Goal: Check status: Check status

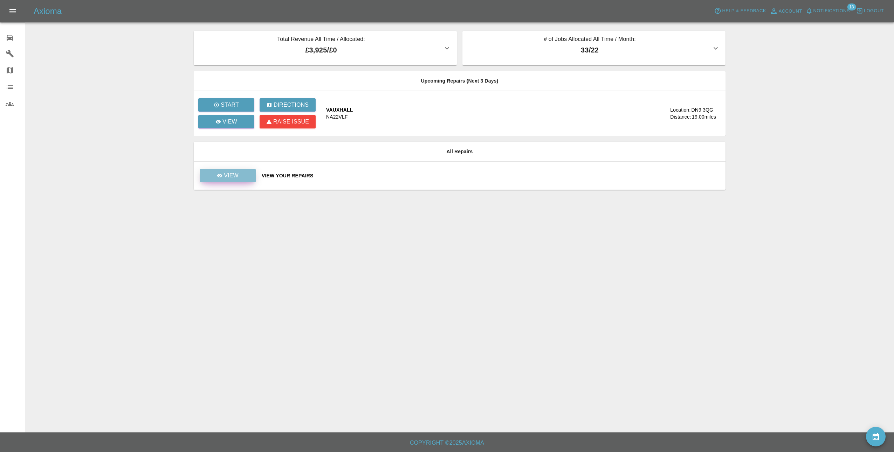
click at [222, 178] on icon at bounding box center [220, 176] width 6 height 6
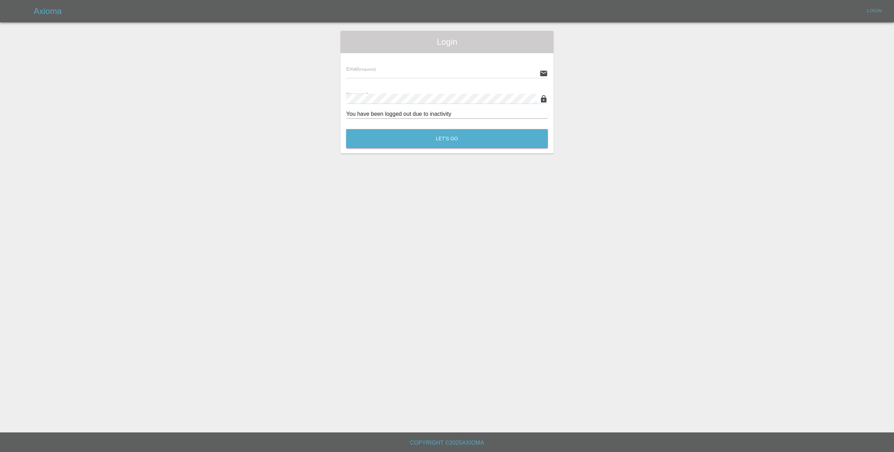
type input "[EMAIL_ADDRESS][DOMAIN_NAME]"
click at [405, 143] on button "Let's Go" at bounding box center [447, 138] width 202 height 19
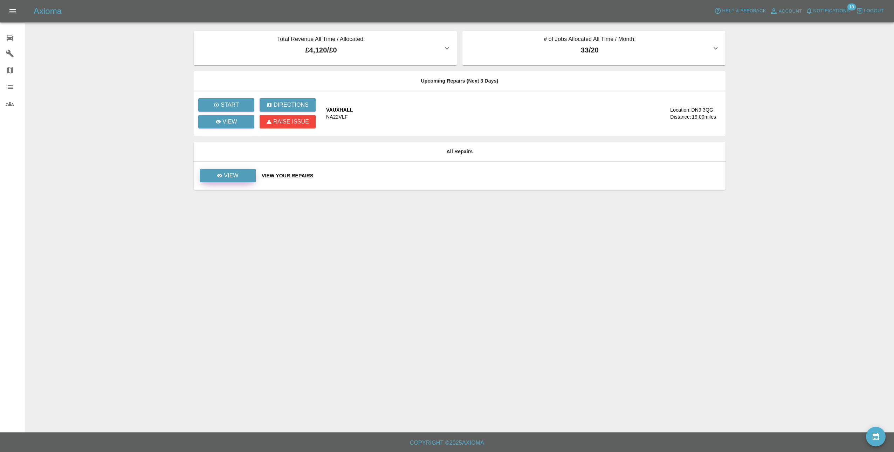
click at [234, 178] on p "View" at bounding box center [231, 176] width 15 height 8
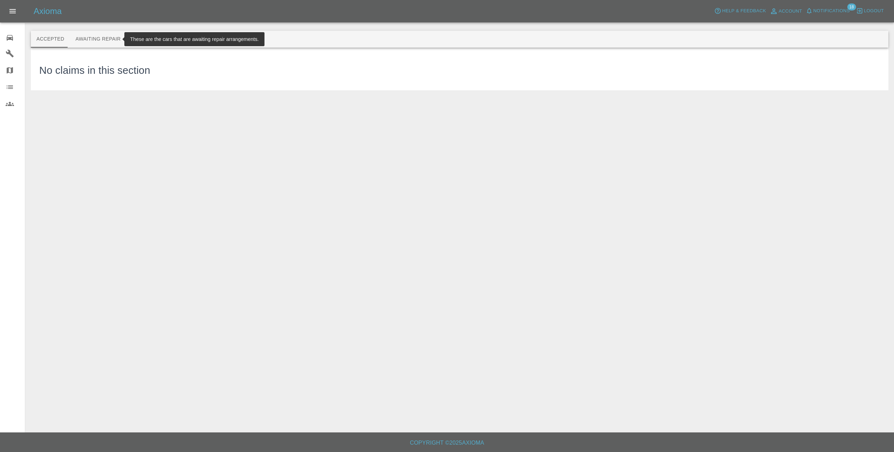
click at [98, 40] on button "Awaiting Repair" at bounding box center [98, 39] width 56 height 17
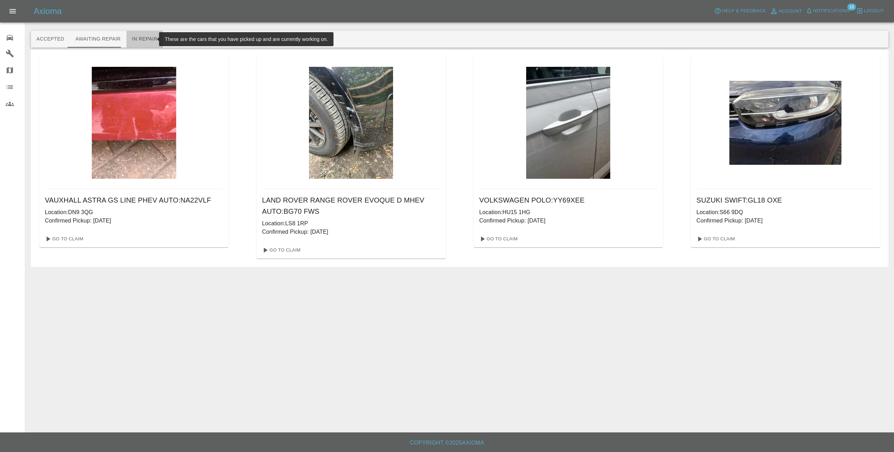
click at [145, 39] on button "In Repair" at bounding box center [144, 39] width 37 height 17
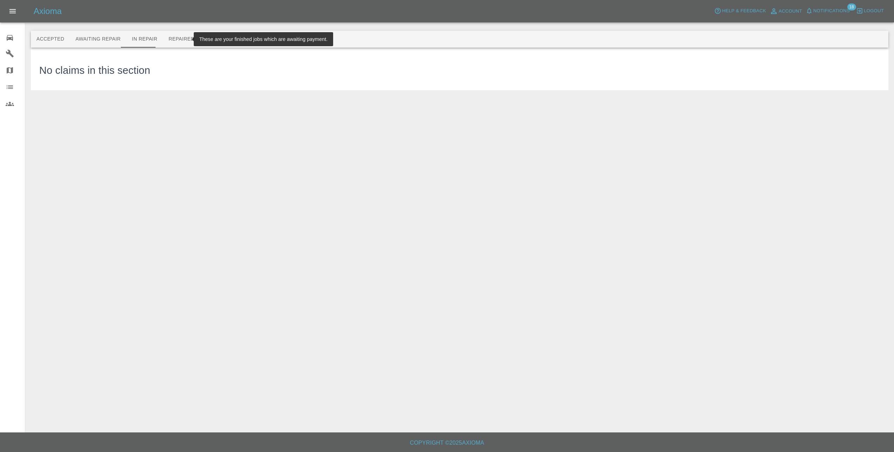
click at [170, 38] on button "Repaired" at bounding box center [181, 39] width 37 height 17
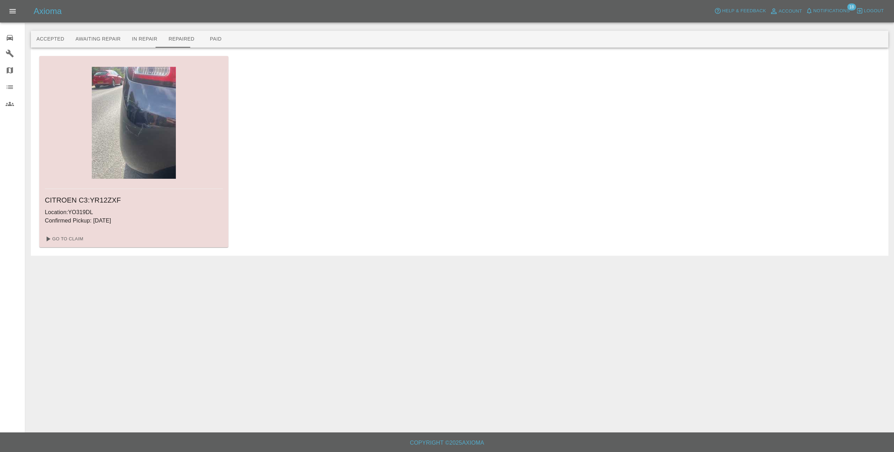
click at [164, 152] on img at bounding box center [134, 123] width 84 height 112
click at [76, 243] on link "Go To Claim" at bounding box center [63, 239] width 43 height 11
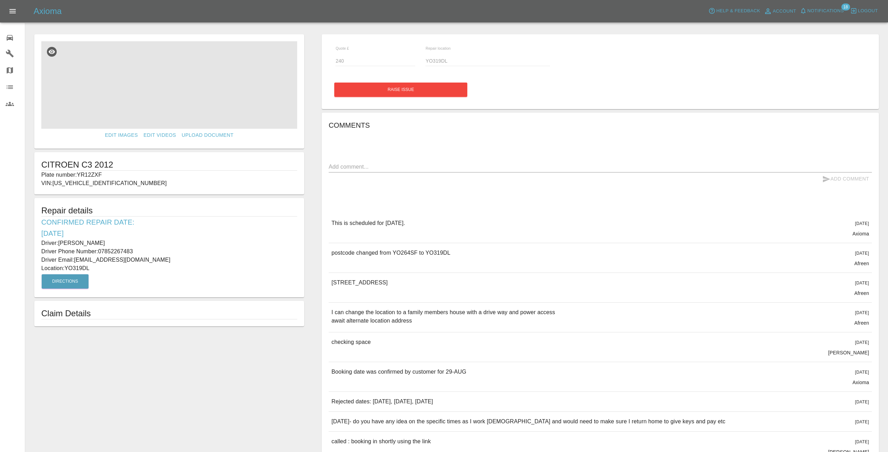
click at [178, 83] on img at bounding box center [169, 85] width 256 height 88
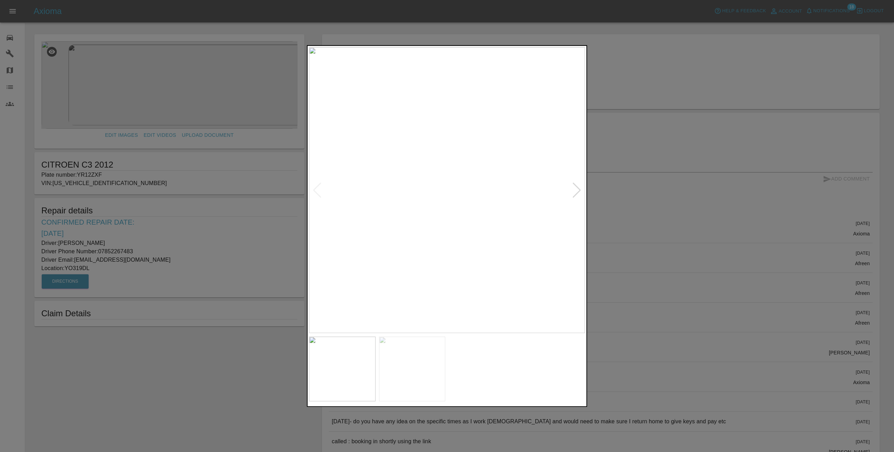
click at [580, 189] on div at bounding box center [576, 190] width 9 height 15
click at [614, 189] on div at bounding box center [447, 226] width 894 height 452
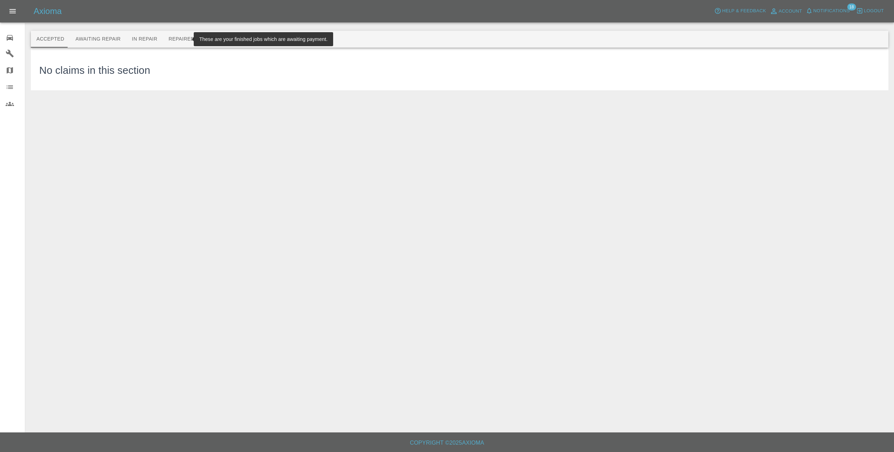
click at [166, 39] on button "Repaired" at bounding box center [181, 39] width 37 height 17
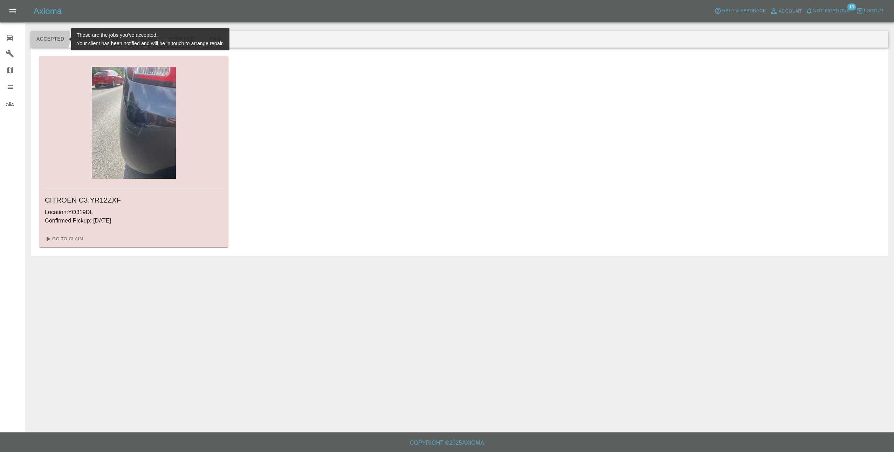
click at [46, 37] on button "Accepted" at bounding box center [50, 39] width 39 height 17
